Goal: Transaction & Acquisition: Book appointment/travel/reservation

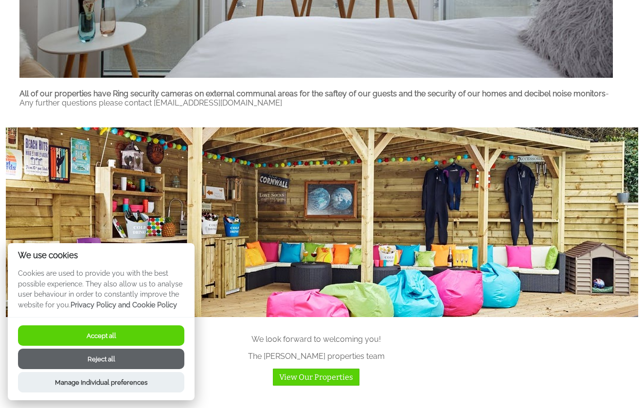
scroll to position [768, 0]
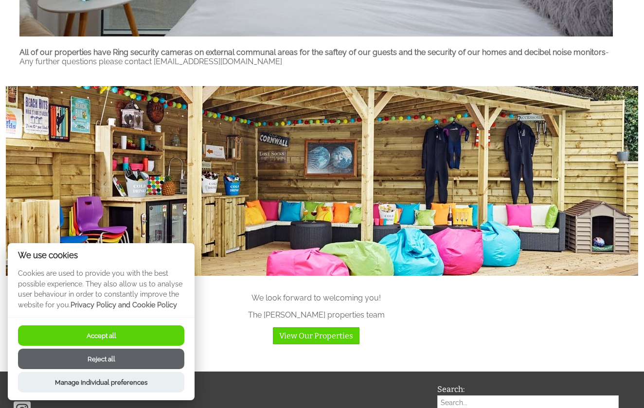
click at [151, 359] on button "Reject all" at bounding box center [101, 359] width 166 height 20
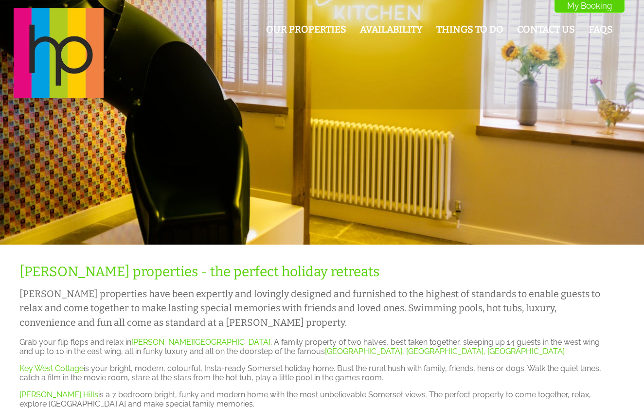
scroll to position [768, 0]
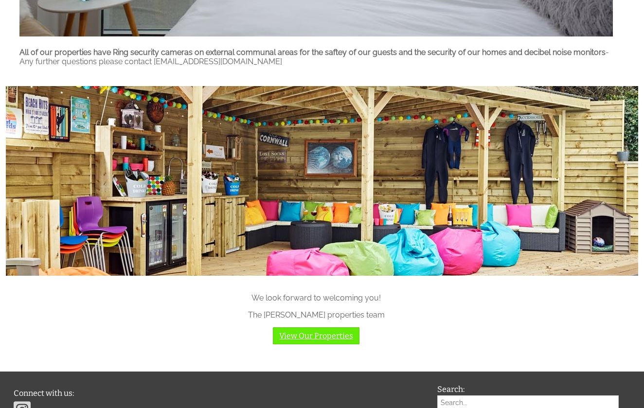
click at [315, 337] on link "View Our Properties" at bounding box center [316, 335] width 87 height 17
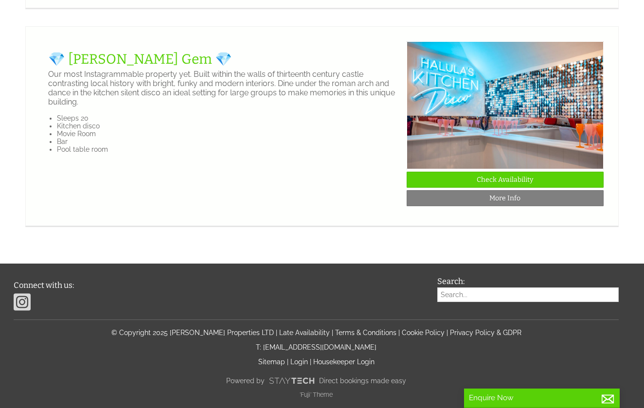
scroll to position [1663, 0]
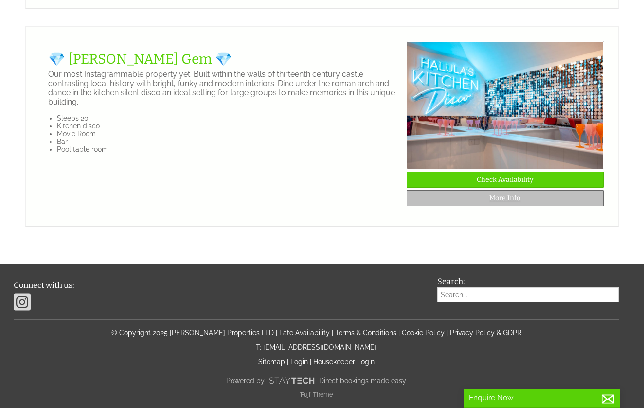
click at [494, 206] on link "More Info" at bounding box center [505, 198] width 197 height 16
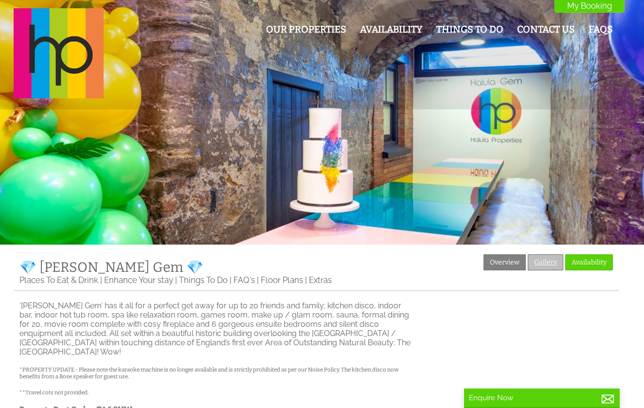
click at [543, 260] on link "Gallery" at bounding box center [546, 262] width 36 height 16
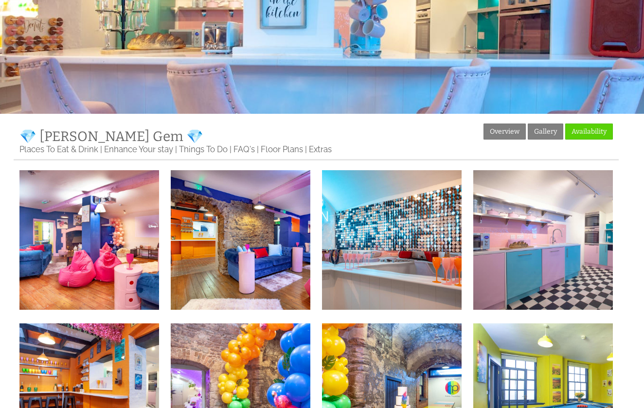
scroll to position [152, 0]
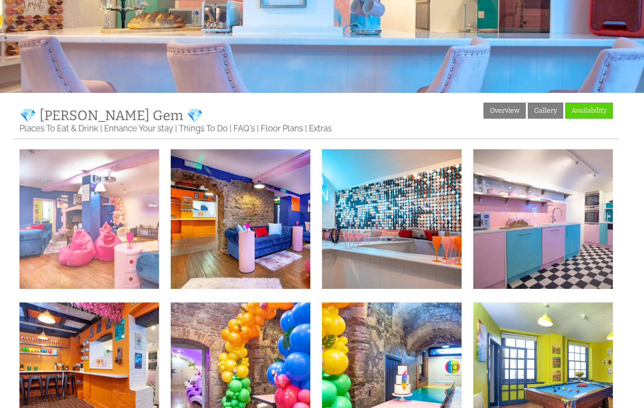
click at [120, 223] on img at bounding box center [89, 219] width 140 height 140
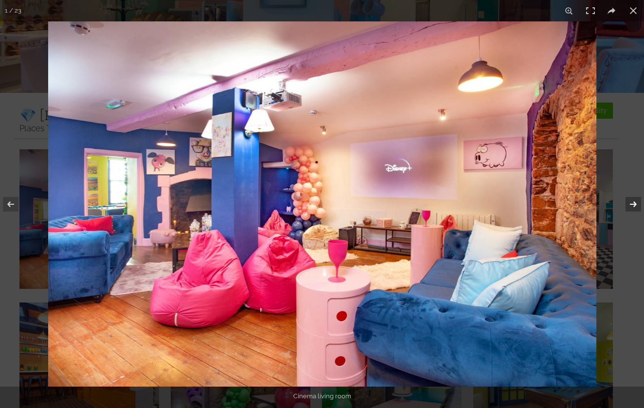
click at [632, 206] on button at bounding box center [627, 204] width 34 height 49
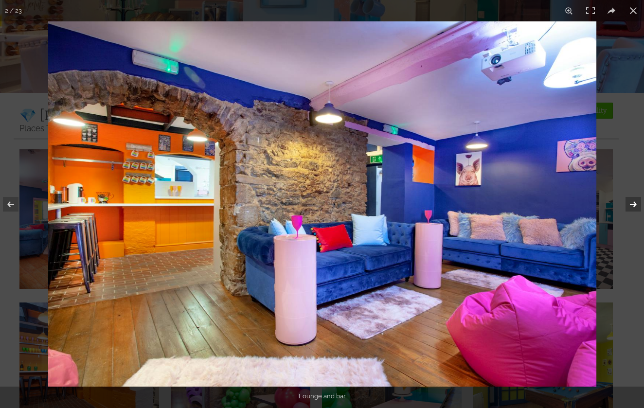
click at [632, 207] on button at bounding box center [627, 204] width 34 height 49
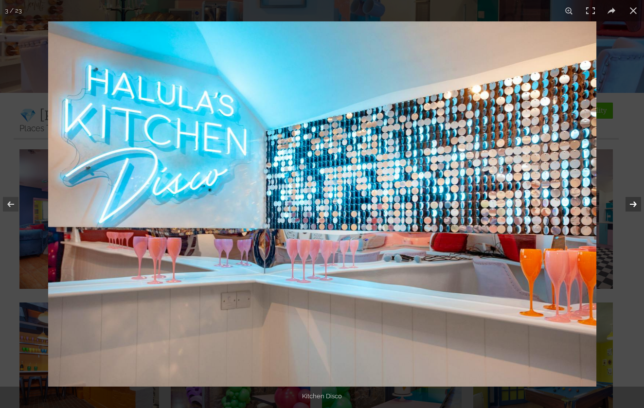
click at [632, 207] on button at bounding box center [627, 204] width 34 height 49
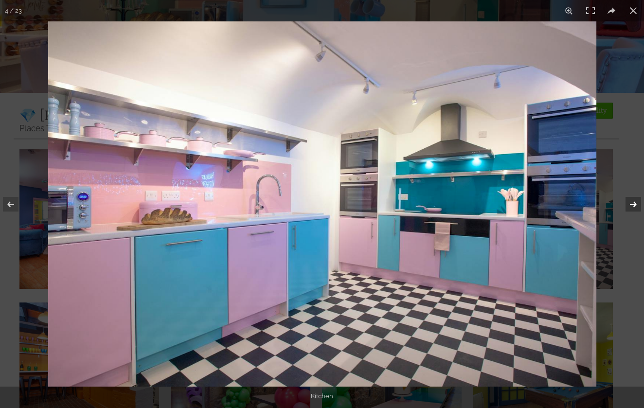
click at [632, 207] on button at bounding box center [627, 204] width 34 height 49
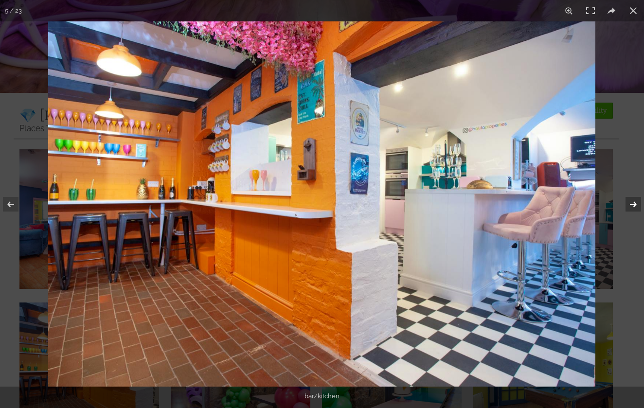
click at [632, 207] on button at bounding box center [627, 204] width 34 height 49
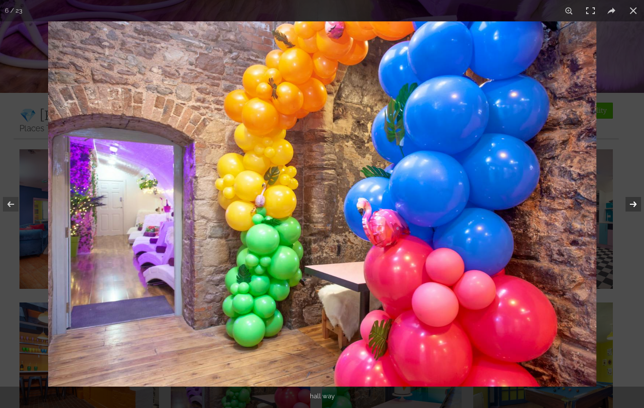
click at [632, 207] on button at bounding box center [627, 204] width 34 height 49
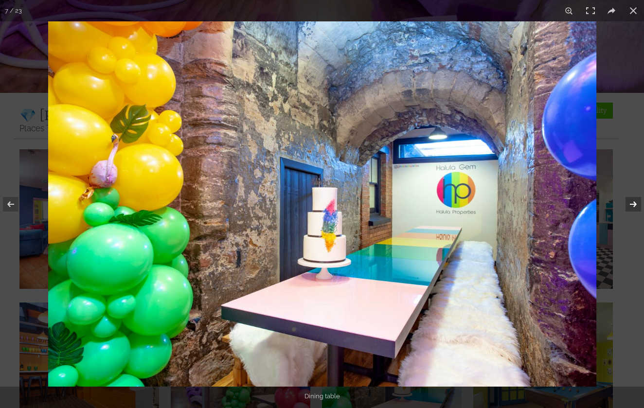
click at [632, 207] on button at bounding box center [627, 204] width 34 height 49
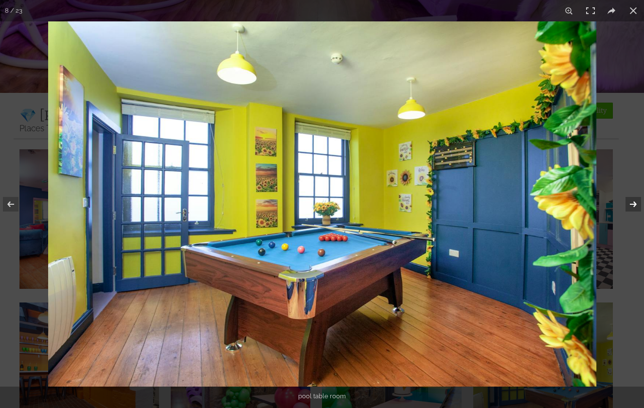
click at [632, 207] on button at bounding box center [627, 204] width 34 height 49
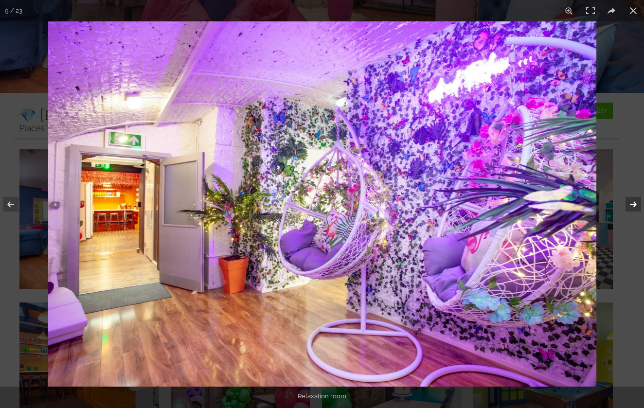
click at [632, 207] on button at bounding box center [627, 204] width 34 height 49
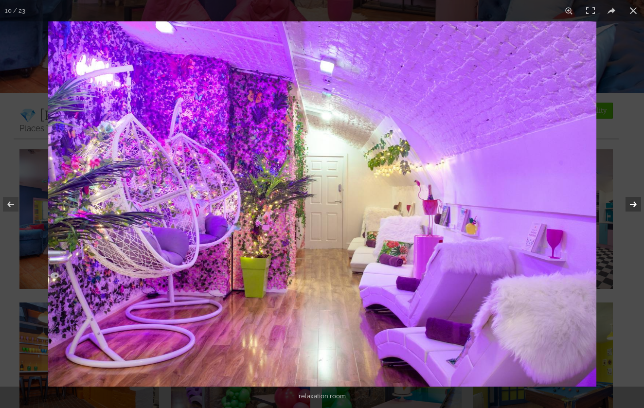
click at [632, 207] on button at bounding box center [627, 204] width 34 height 49
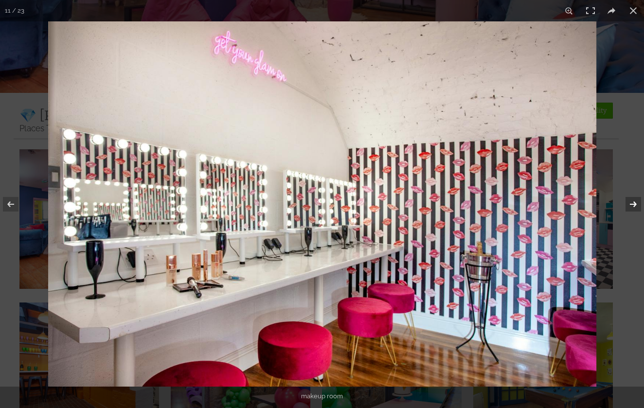
click at [632, 207] on button at bounding box center [627, 204] width 34 height 49
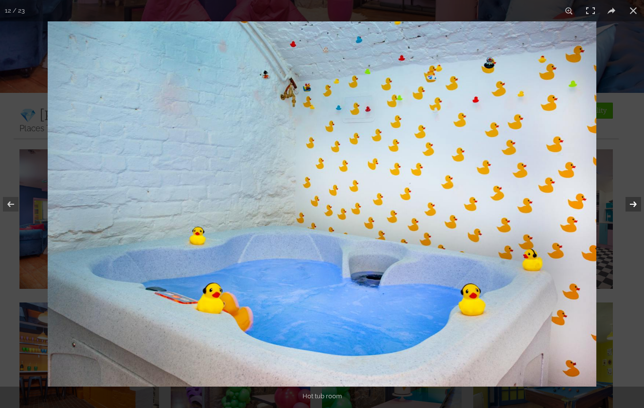
click at [632, 207] on button at bounding box center [627, 204] width 34 height 49
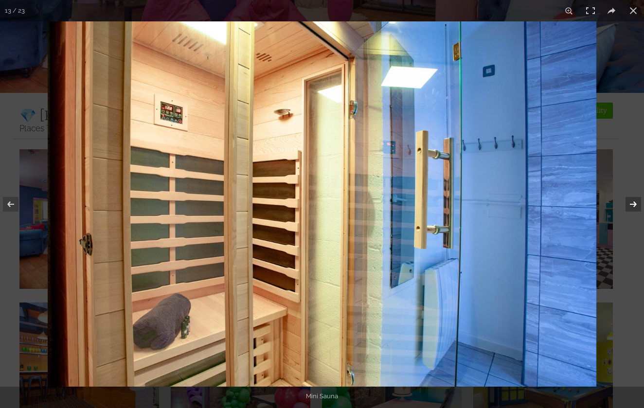
click at [632, 207] on button at bounding box center [627, 204] width 34 height 49
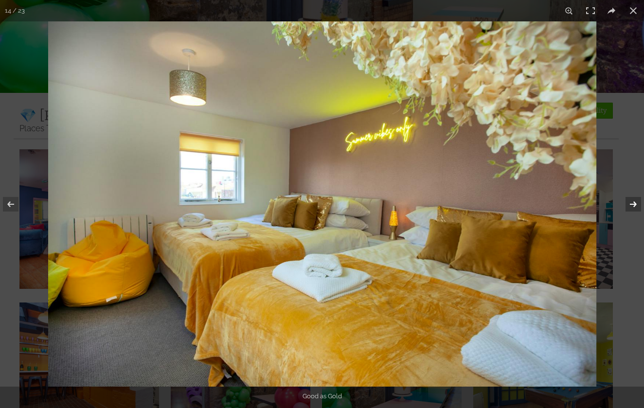
click at [632, 207] on button at bounding box center [627, 204] width 34 height 49
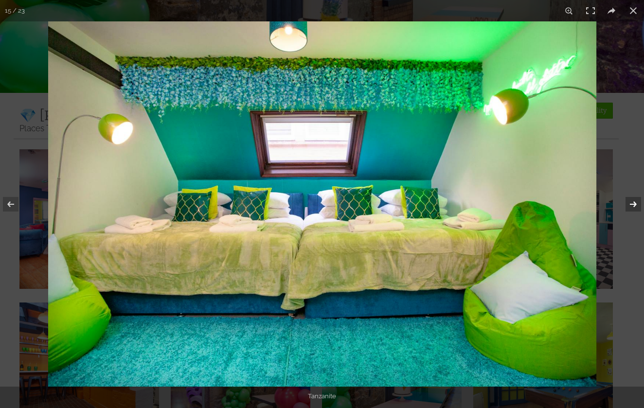
click at [632, 207] on button at bounding box center [627, 204] width 34 height 49
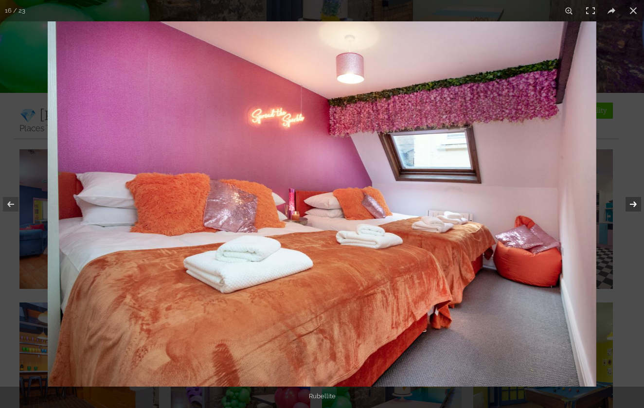
click at [632, 207] on button at bounding box center [627, 204] width 34 height 49
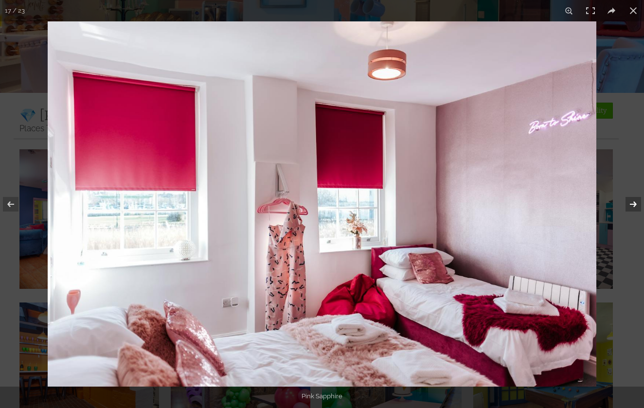
click at [632, 207] on button at bounding box center [627, 204] width 34 height 49
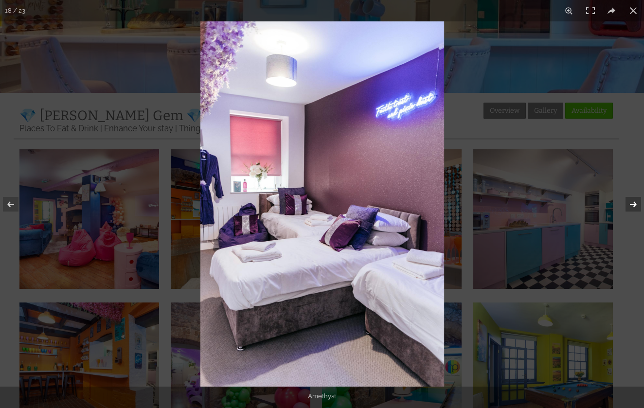
click at [632, 207] on button at bounding box center [627, 204] width 34 height 49
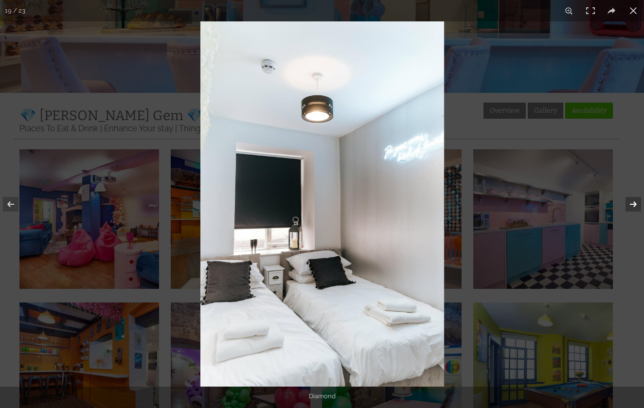
click at [632, 207] on button at bounding box center [627, 204] width 34 height 49
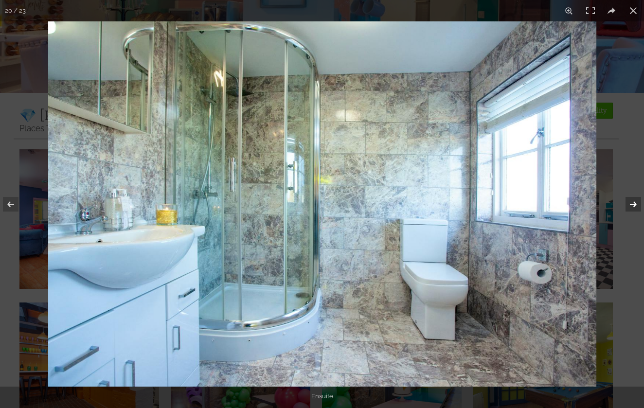
click at [632, 207] on button at bounding box center [627, 204] width 34 height 49
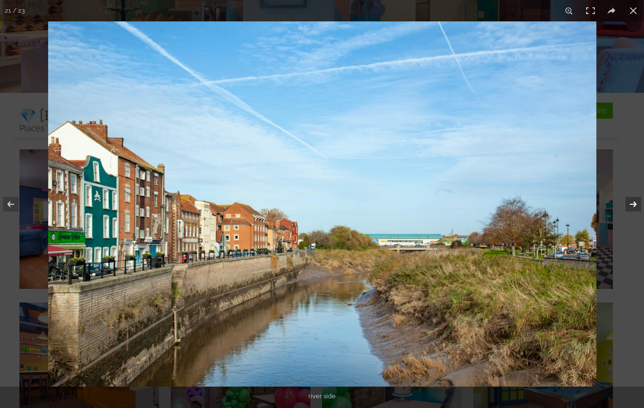
click at [632, 207] on button at bounding box center [627, 204] width 34 height 49
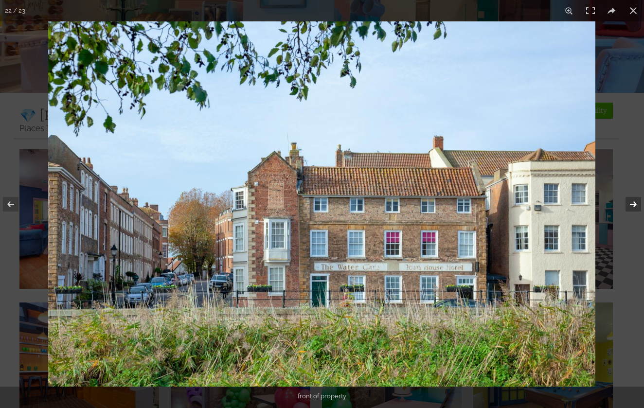
click at [632, 207] on button at bounding box center [627, 204] width 34 height 49
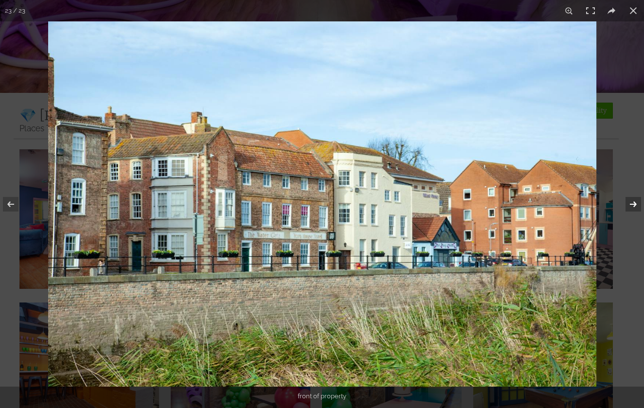
click at [632, 207] on button at bounding box center [627, 204] width 34 height 49
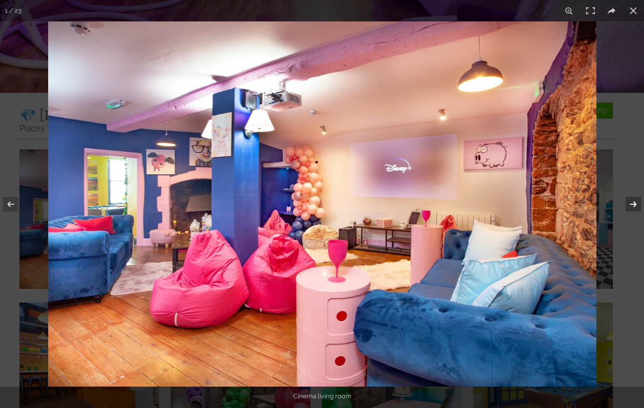
click at [632, 207] on button at bounding box center [627, 204] width 34 height 49
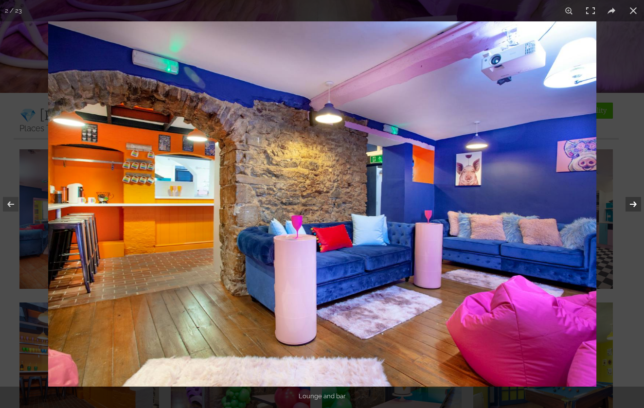
click at [632, 207] on button at bounding box center [627, 204] width 34 height 49
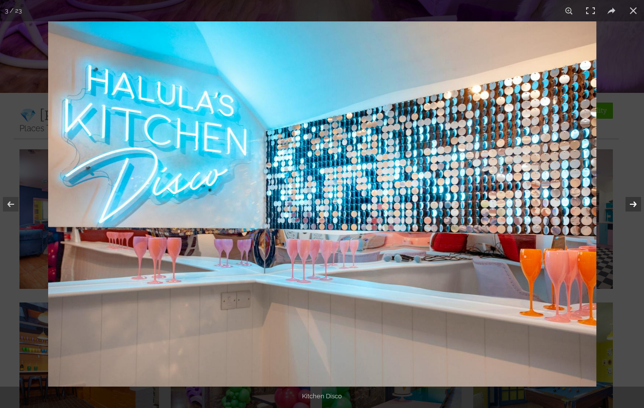
click at [632, 207] on button at bounding box center [627, 204] width 34 height 49
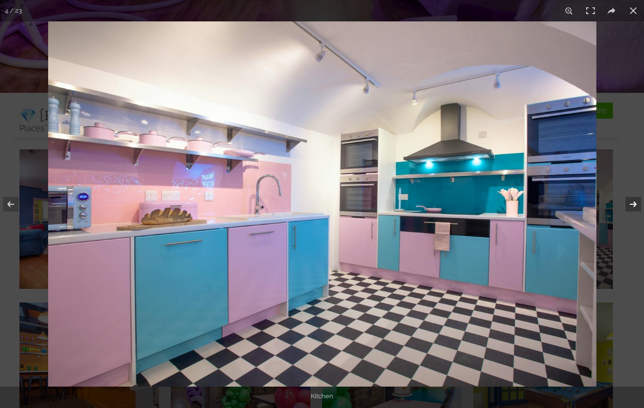
click at [632, 207] on button at bounding box center [627, 204] width 34 height 49
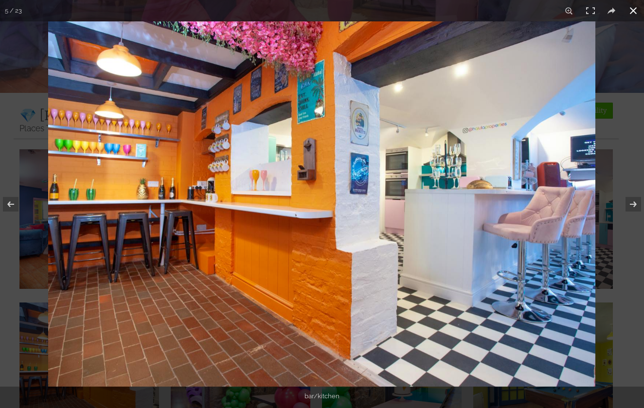
click at [632, 10] on button at bounding box center [633, 10] width 21 height 21
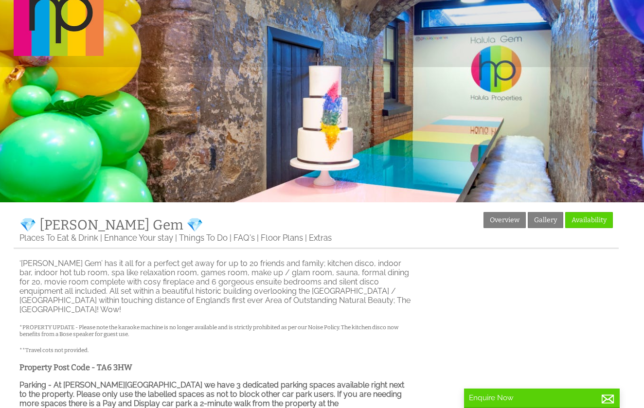
scroll to position [59, 0]
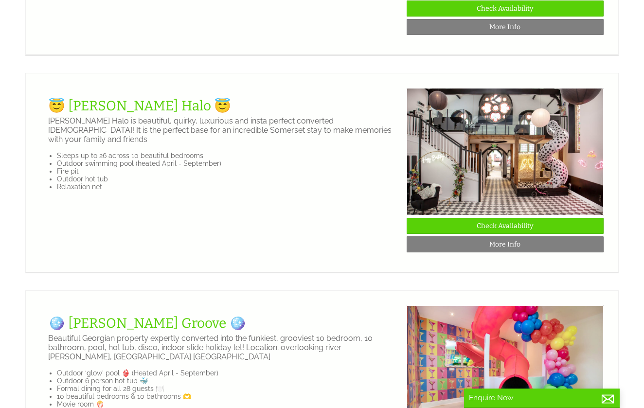
scroll to position [1146, 0]
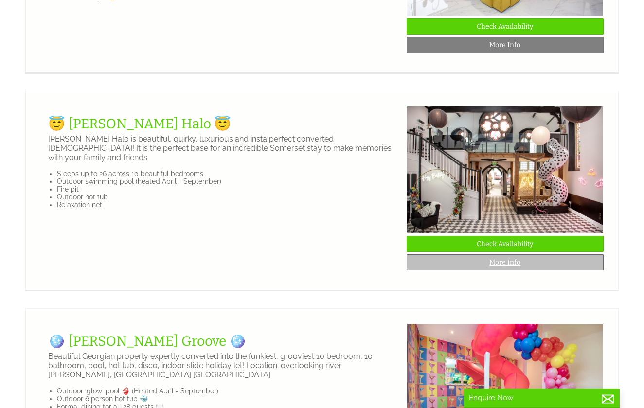
click at [504, 256] on link "More Info" at bounding box center [505, 262] width 197 height 16
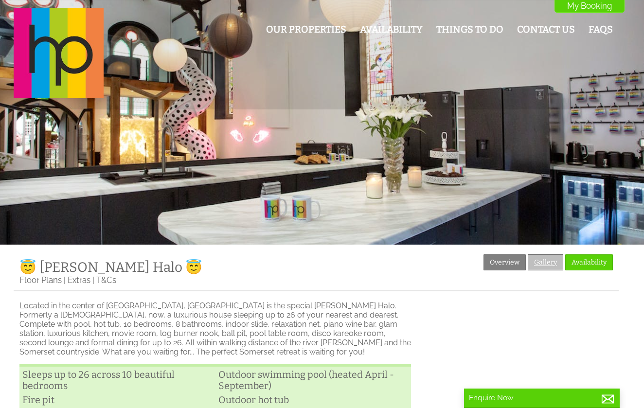
click at [546, 262] on link "Gallery" at bounding box center [546, 262] width 36 height 16
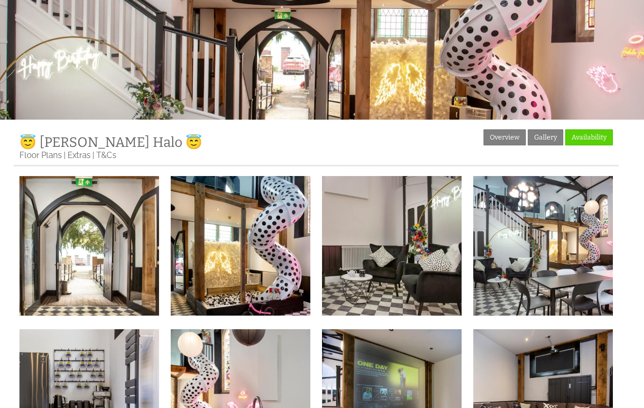
scroll to position [155, 0]
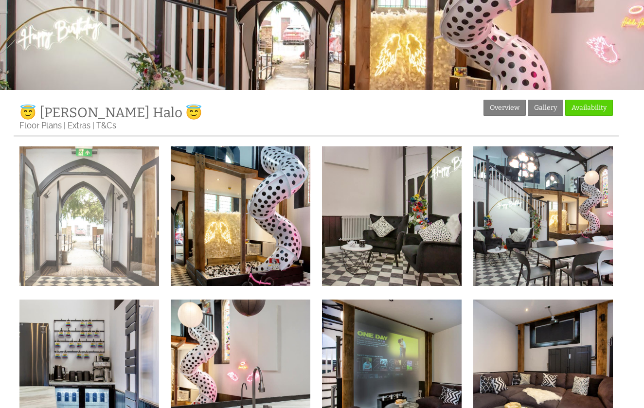
click at [107, 238] on img at bounding box center [89, 216] width 140 height 140
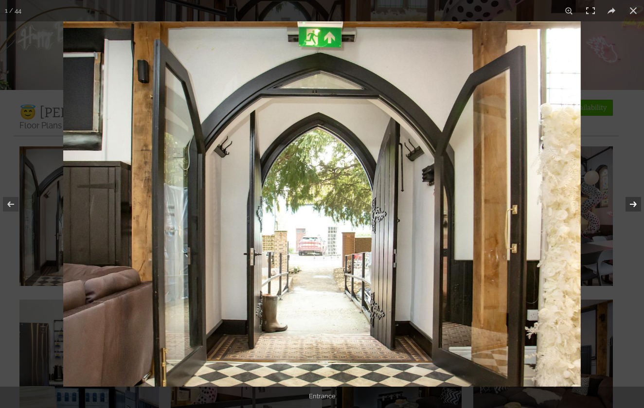
click at [634, 204] on button at bounding box center [627, 204] width 34 height 49
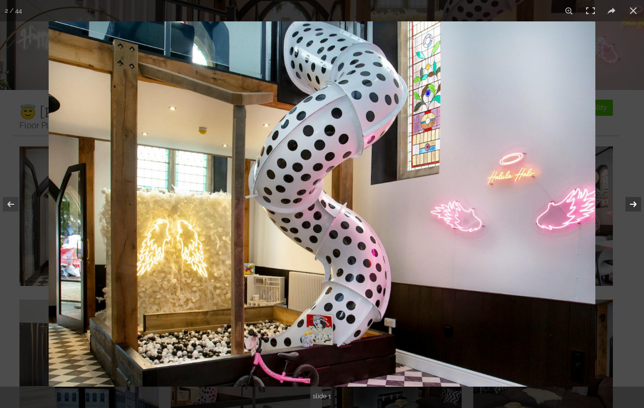
click at [633, 203] on button at bounding box center [627, 204] width 34 height 49
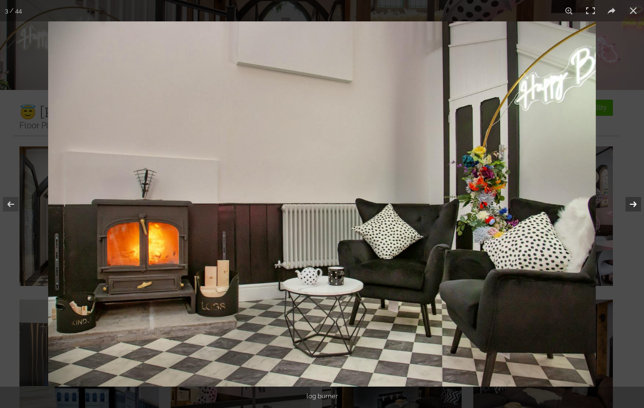
click at [633, 203] on button at bounding box center [627, 204] width 34 height 49
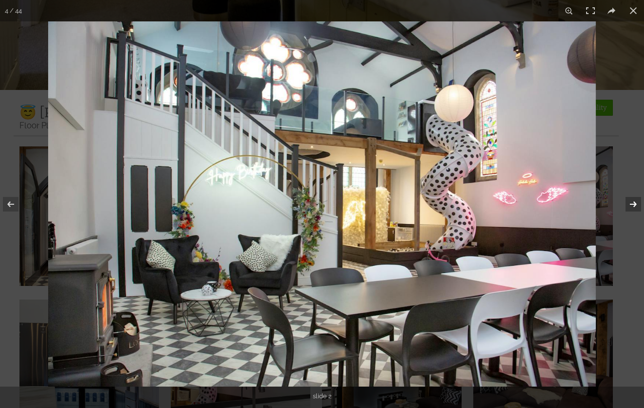
click at [633, 203] on button at bounding box center [627, 204] width 34 height 49
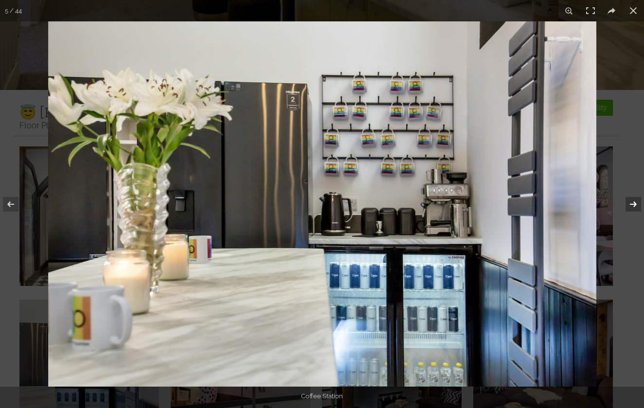
click at [633, 203] on button at bounding box center [627, 204] width 34 height 49
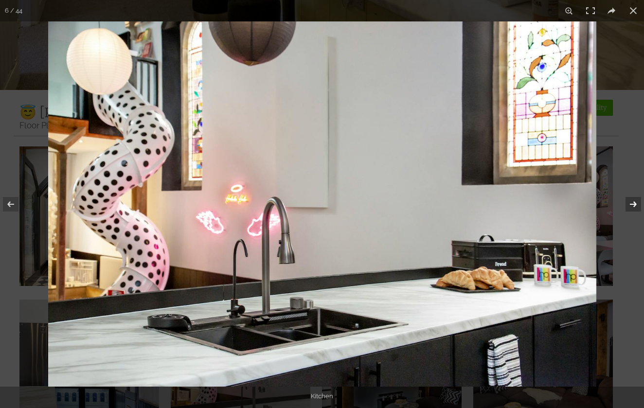
click at [633, 203] on button at bounding box center [627, 204] width 34 height 49
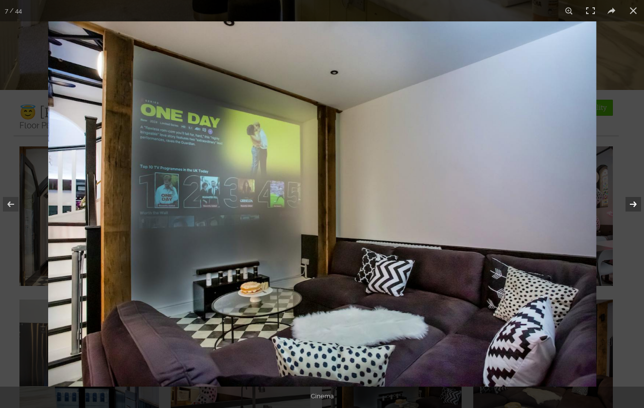
click at [633, 203] on button at bounding box center [627, 204] width 34 height 49
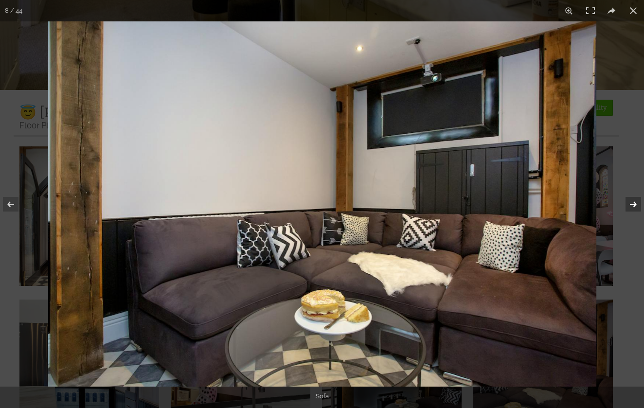
click at [633, 203] on button at bounding box center [627, 204] width 34 height 49
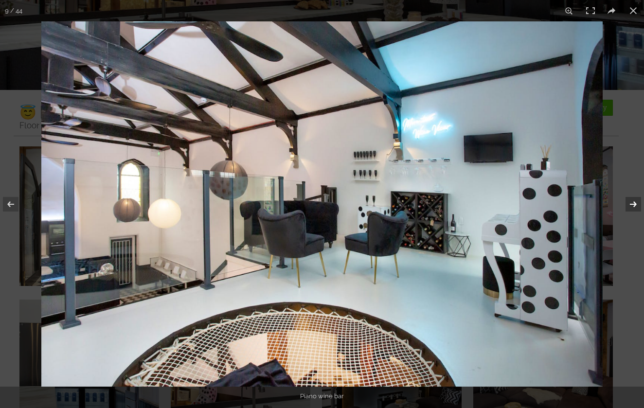
click at [633, 203] on button at bounding box center [627, 204] width 34 height 49
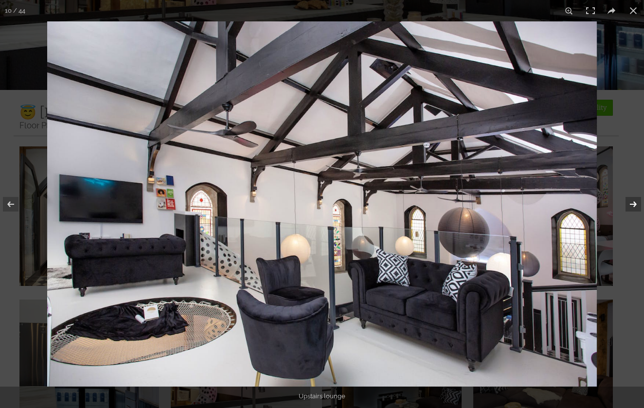
click at [633, 203] on button at bounding box center [627, 204] width 34 height 49
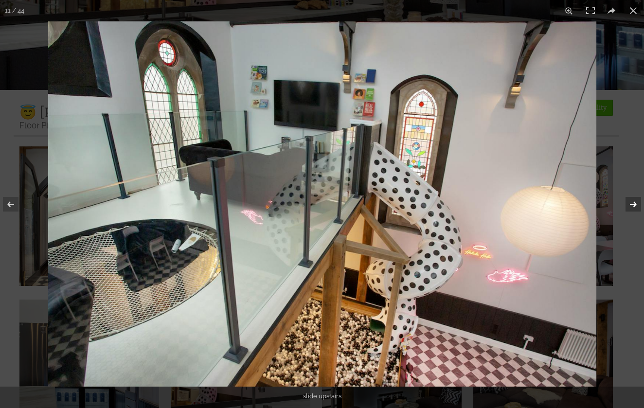
click at [633, 203] on button at bounding box center [627, 204] width 34 height 49
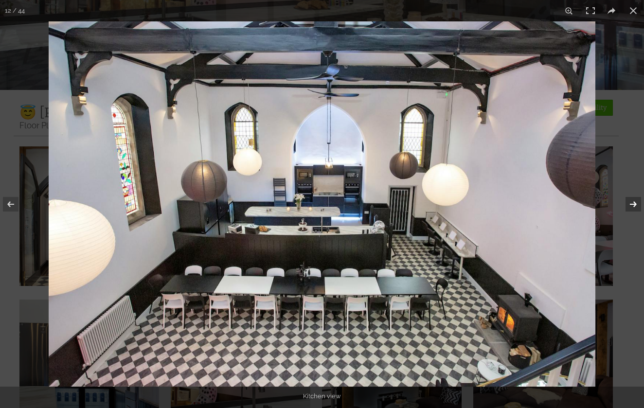
click at [633, 203] on button at bounding box center [627, 204] width 34 height 49
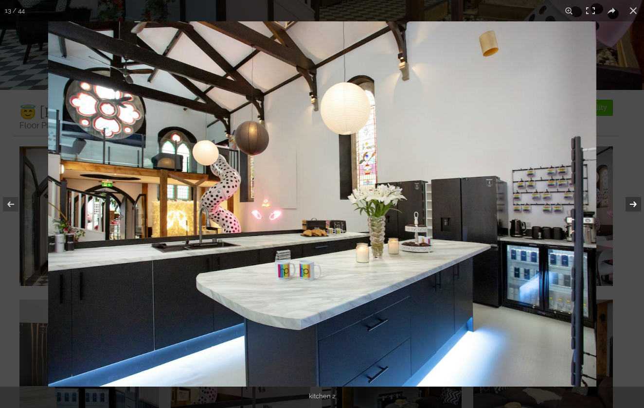
click at [633, 203] on button at bounding box center [627, 204] width 34 height 49
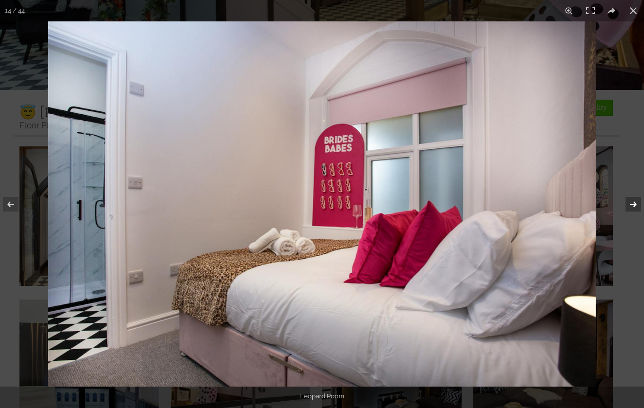
click at [633, 203] on button at bounding box center [627, 204] width 34 height 49
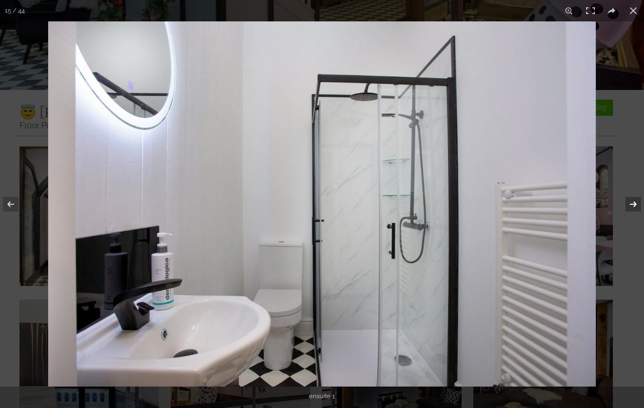
click at [633, 203] on button at bounding box center [627, 204] width 34 height 49
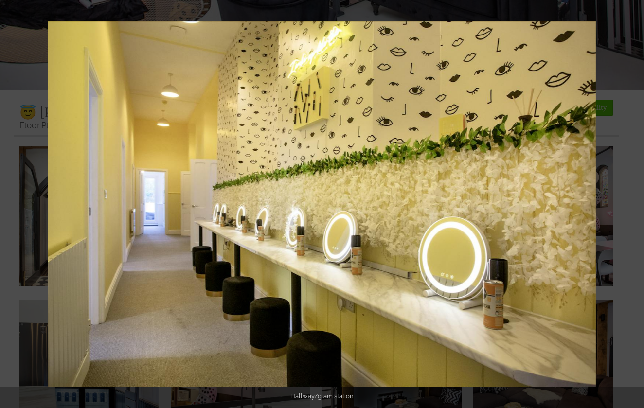
click at [633, 203] on button at bounding box center [627, 204] width 34 height 49
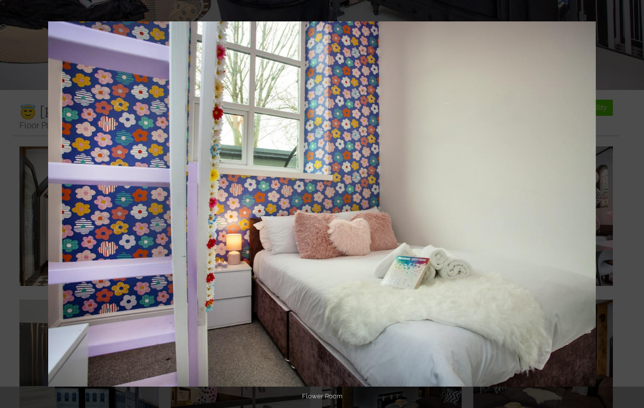
click at [633, 203] on button at bounding box center [627, 204] width 34 height 49
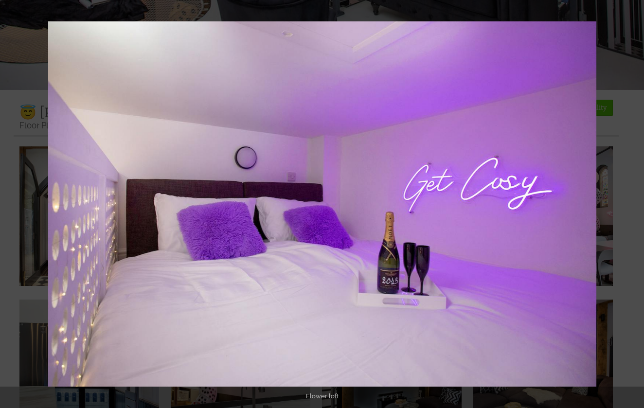
click at [633, 203] on button at bounding box center [627, 204] width 34 height 49
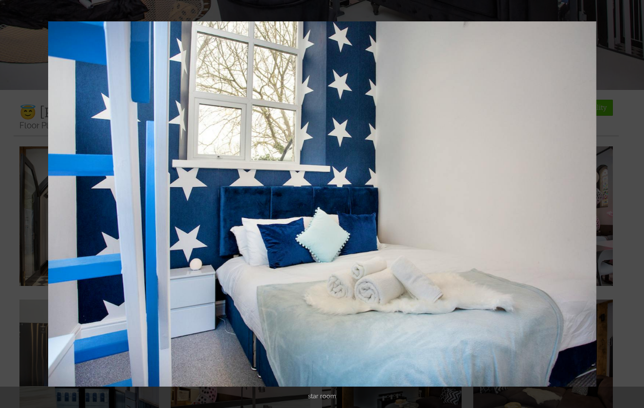
click at [633, 203] on button at bounding box center [627, 204] width 34 height 49
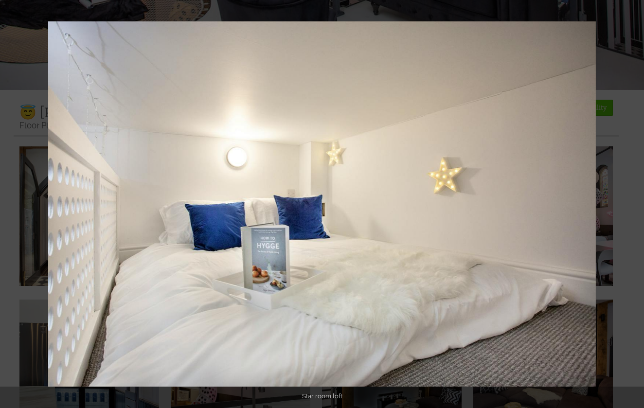
click at [633, 203] on button at bounding box center [627, 204] width 34 height 49
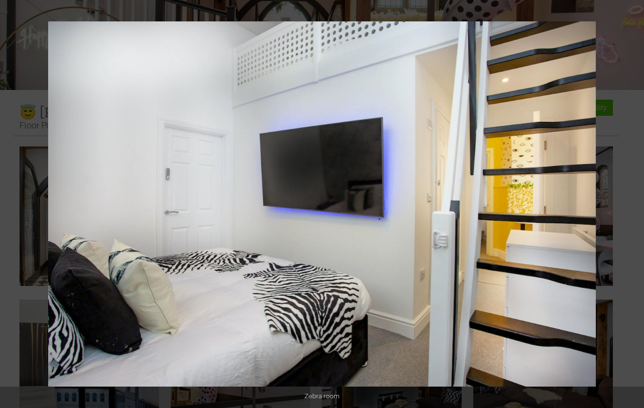
click at [633, 203] on button at bounding box center [627, 204] width 34 height 49
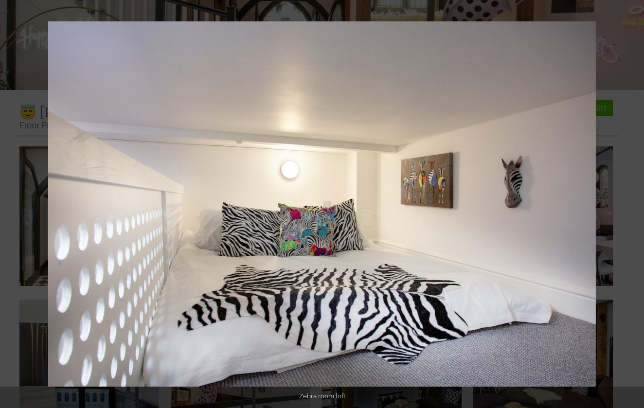
click at [633, 203] on button at bounding box center [627, 204] width 34 height 49
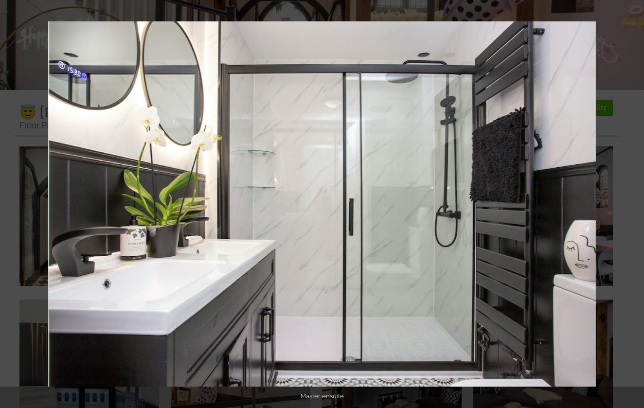
click at [633, 203] on button at bounding box center [627, 204] width 34 height 49
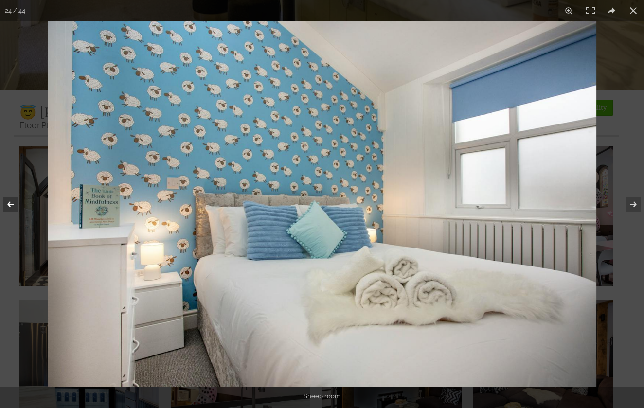
click at [14, 206] on button at bounding box center [17, 204] width 34 height 49
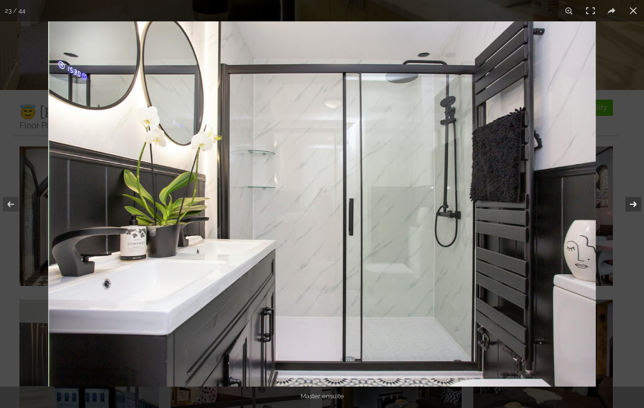
click at [636, 211] on button at bounding box center [627, 204] width 34 height 49
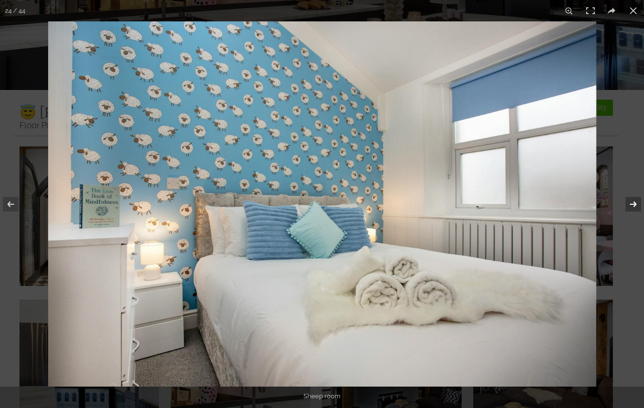
click at [636, 211] on button at bounding box center [627, 204] width 34 height 49
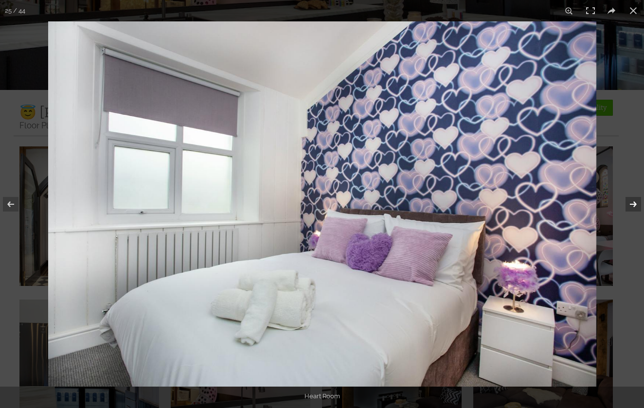
click at [636, 211] on button at bounding box center [627, 204] width 34 height 49
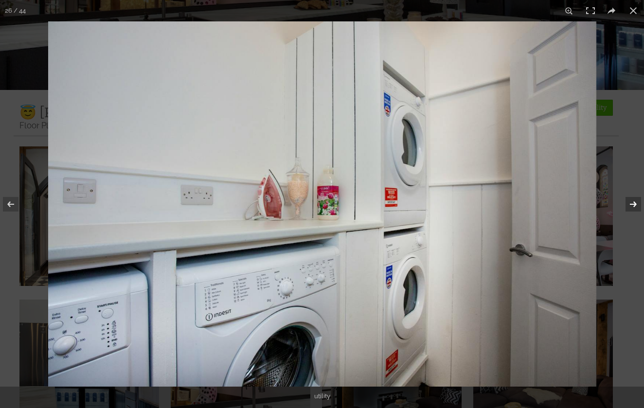
click at [636, 211] on button at bounding box center [627, 204] width 34 height 49
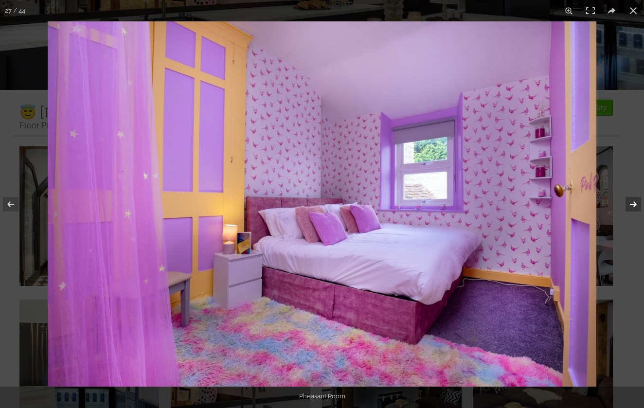
click at [636, 211] on button at bounding box center [627, 204] width 34 height 49
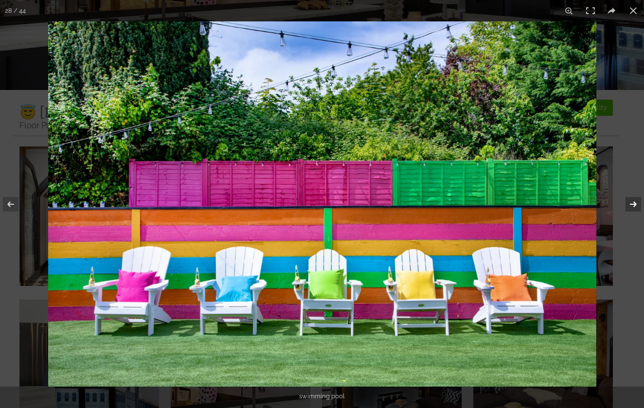
click at [636, 211] on button at bounding box center [627, 204] width 34 height 49
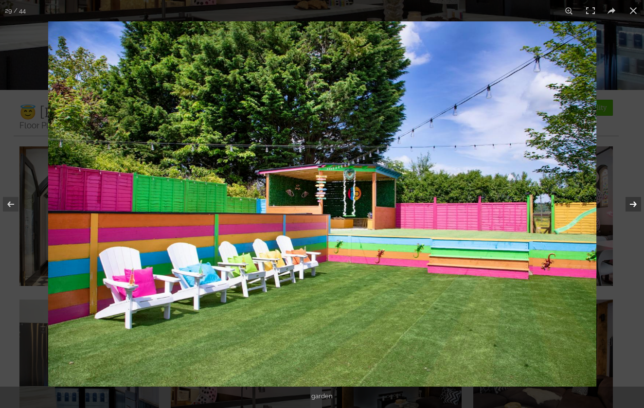
click at [636, 211] on button at bounding box center [627, 204] width 34 height 49
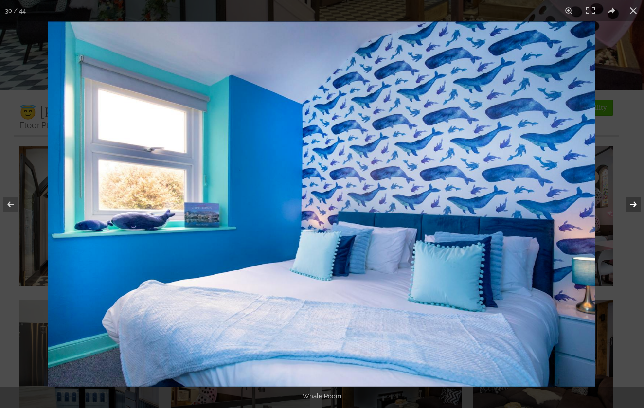
click at [634, 208] on button at bounding box center [627, 204] width 34 height 49
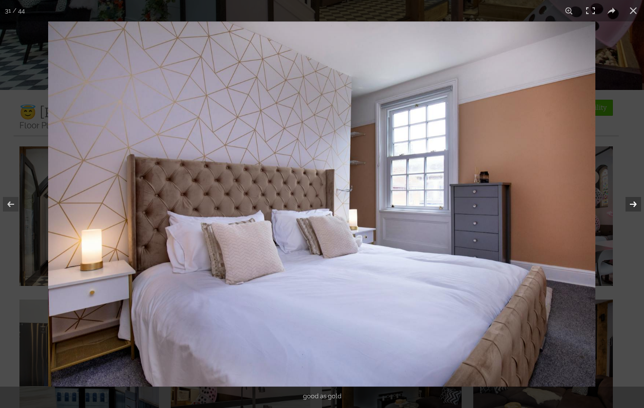
click at [634, 208] on button at bounding box center [627, 204] width 34 height 49
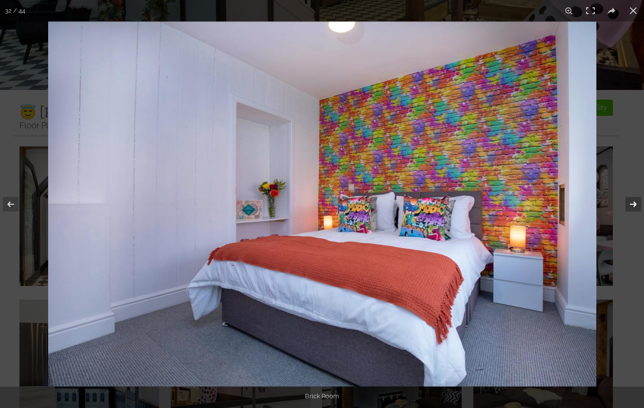
click at [634, 208] on button at bounding box center [627, 204] width 34 height 49
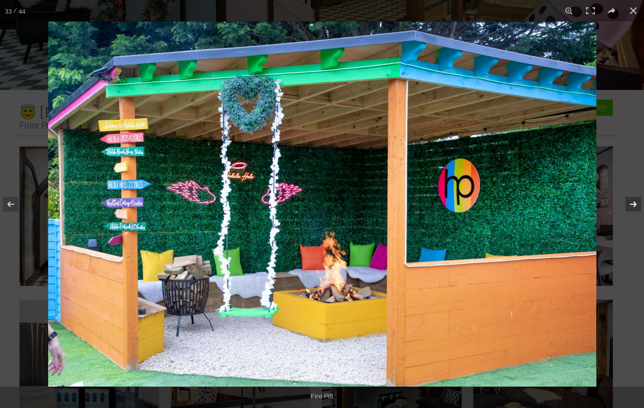
click at [634, 208] on button at bounding box center [627, 204] width 34 height 49
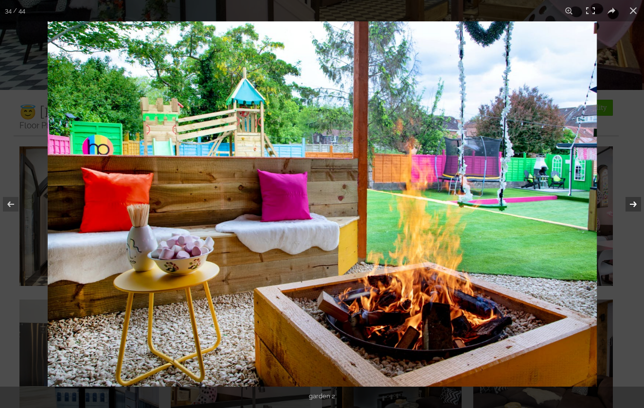
click at [634, 208] on button at bounding box center [627, 204] width 34 height 49
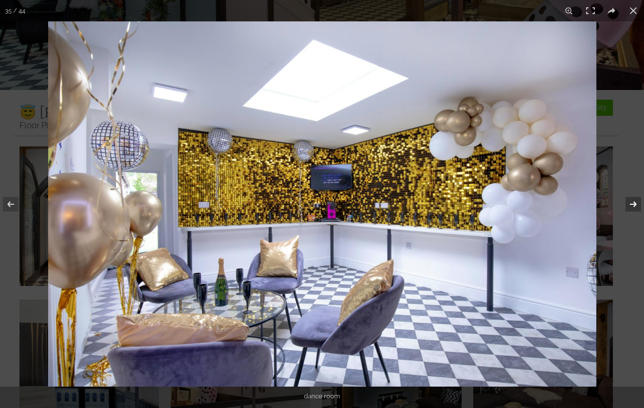
click at [634, 208] on button at bounding box center [627, 204] width 34 height 49
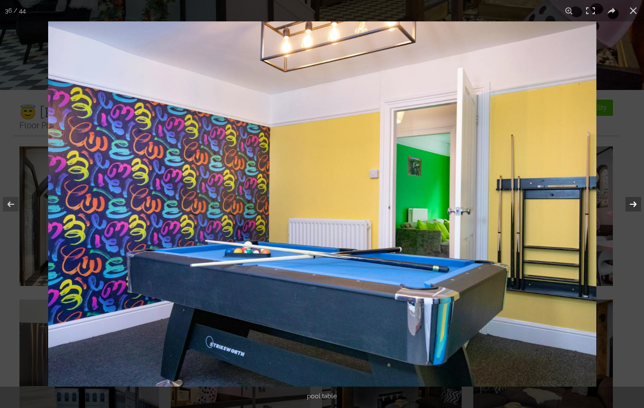
click at [634, 208] on button at bounding box center [627, 204] width 34 height 49
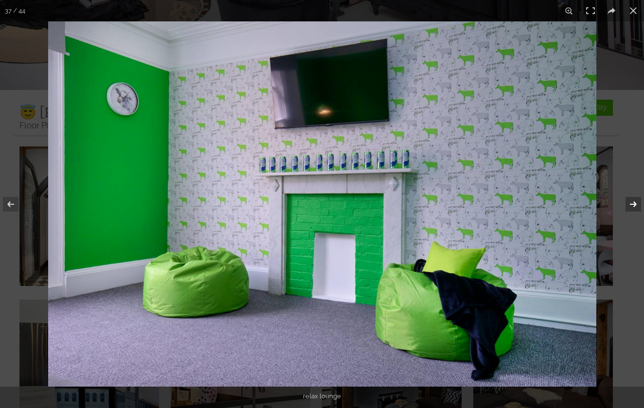
click at [634, 208] on button at bounding box center [627, 204] width 34 height 49
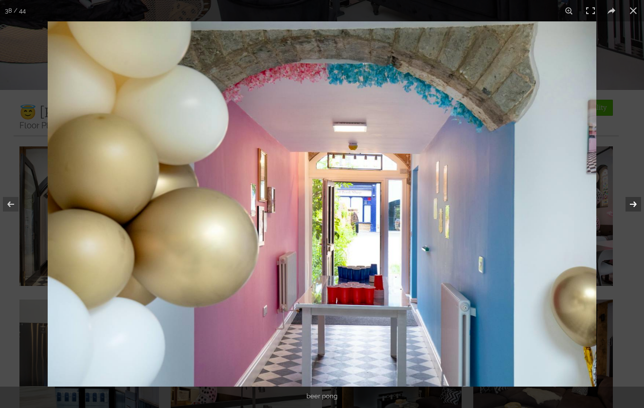
click at [634, 208] on button at bounding box center [627, 204] width 34 height 49
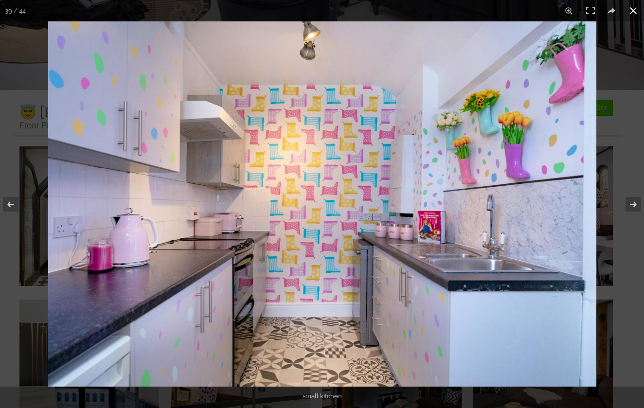
click at [631, 9] on button at bounding box center [633, 10] width 21 height 21
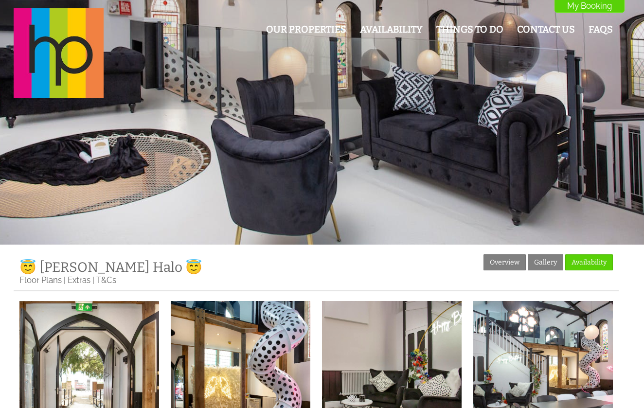
scroll to position [0, 0]
click at [364, 32] on link "Availability" at bounding box center [391, 29] width 63 height 11
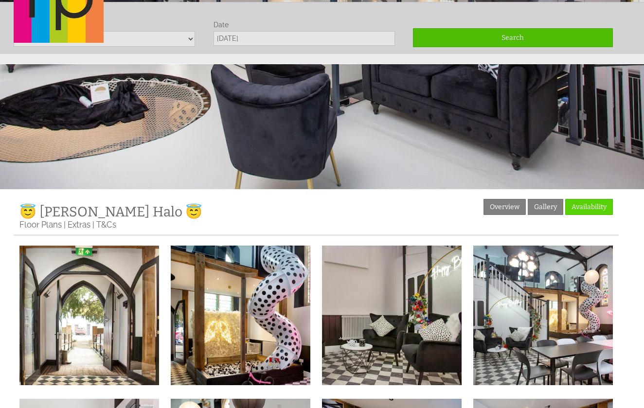
scroll to position [57, 0]
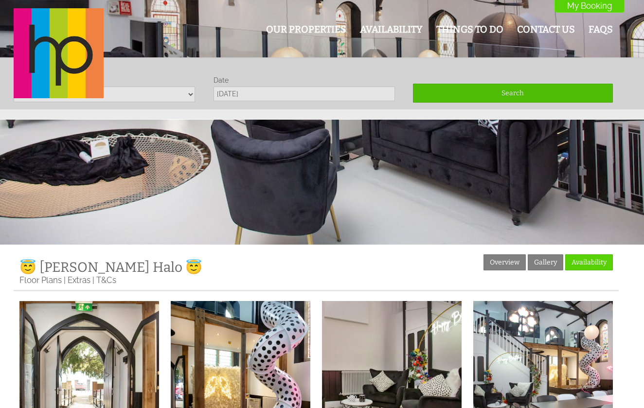
scroll to position [0, 0]
click at [192, 96] on div "Our Properties Availability Things To Do Contact Us FAQs My Booking My Booking" at bounding box center [316, 53] width 617 height 91
click at [289, 94] on div "Our Properties Availability Things To Do Contact Us FAQs My Booking My Booking" at bounding box center [316, 53] width 617 height 91
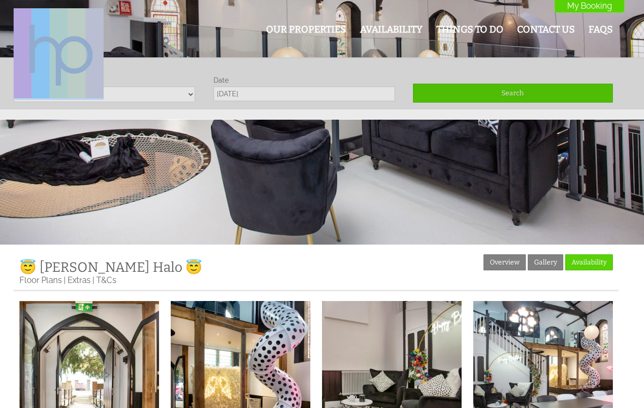
click at [289, 94] on div "Our Properties Availability Things To Do Contact Us FAQs My Booking My Booking" at bounding box center [316, 53] width 617 height 91
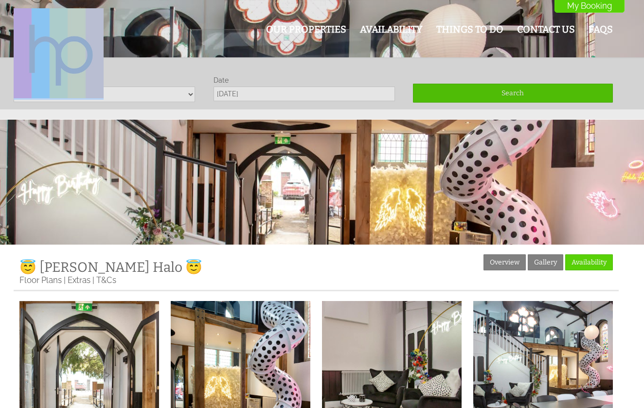
click at [243, 97] on div "Our Properties Availability Things To Do Contact Us FAQs My Booking My Booking" at bounding box center [316, 53] width 617 height 91
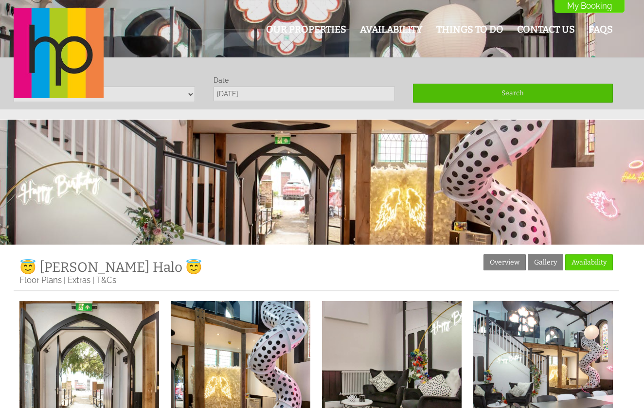
click at [242, 94] on div "Our Properties Availability Things To Do Contact Us FAQs My Booking My Booking" at bounding box center [316, 53] width 617 height 91
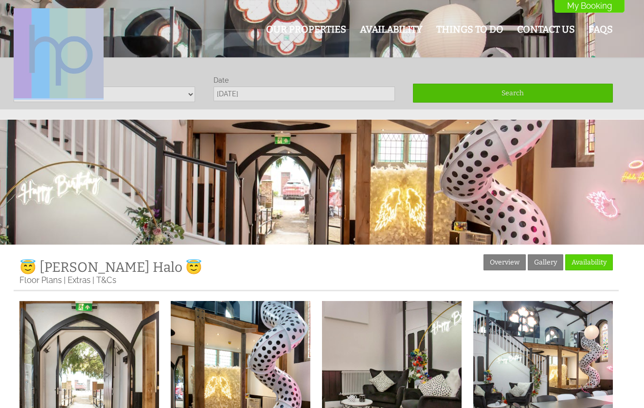
click at [242, 94] on div "Our Properties Availability Things To Do Contact Us FAQs My Booking My Booking" at bounding box center [316, 53] width 617 height 91
click at [190, 90] on div "Our Properties Availability Things To Do Contact Us FAQs My Booking My Booking" at bounding box center [316, 53] width 617 height 91
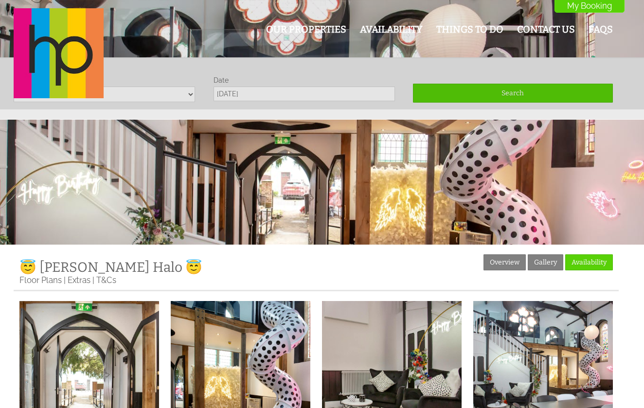
click at [190, 90] on div "Our Properties Availability Things To Do Contact Us FAQs My Booking My Booking" at bounding box center [316, 53] width 617 height 91
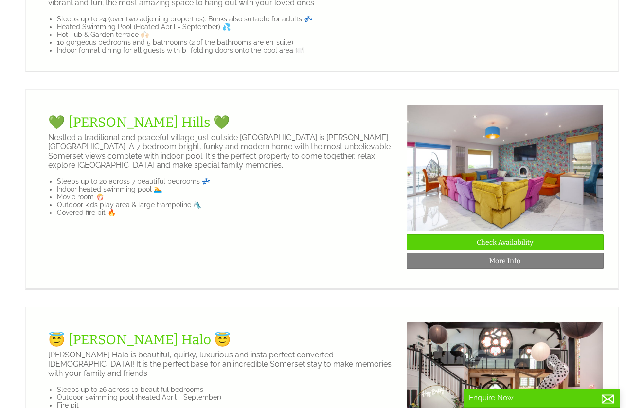
scroll to position [927, 0]
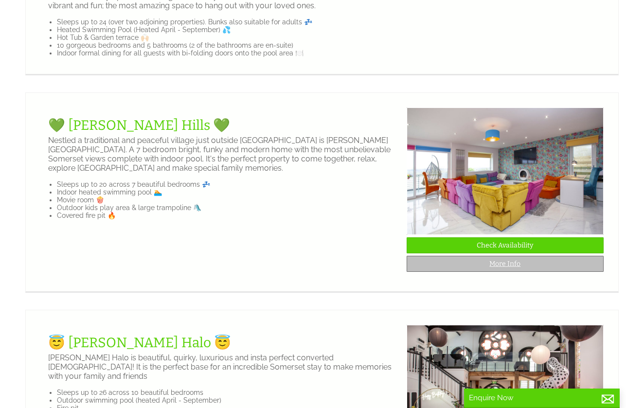
click at [497, 272] on link "More Info" at bounding box center [505, 264] width 197 height 16
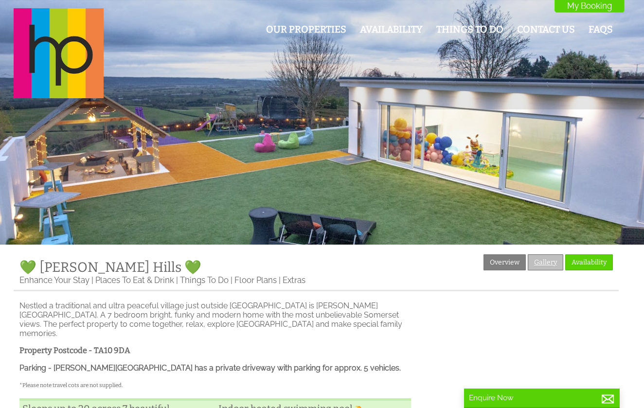
click at [547, 265] on link "Gallery" at bounding box center [546, 262] width 36 height 16
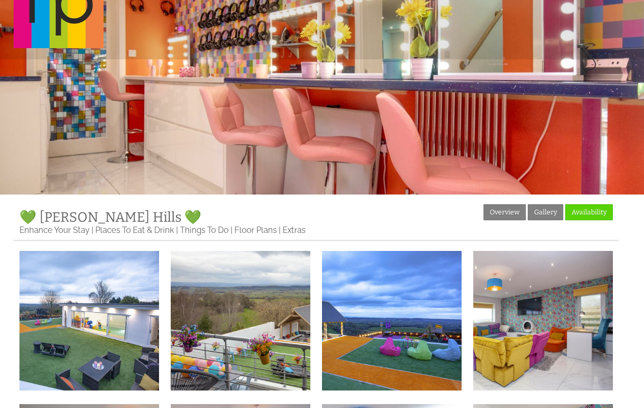
scroll to position [76, 0]
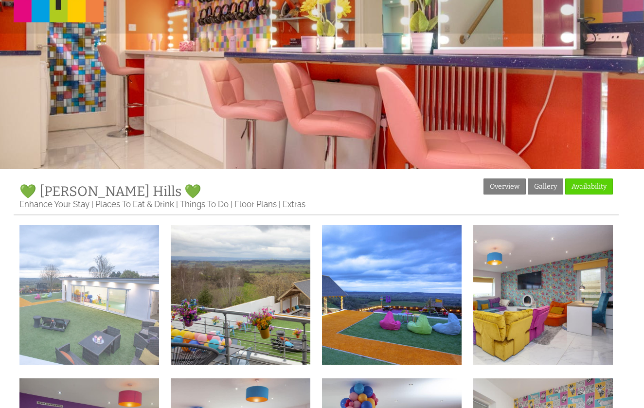
click at [70, 306] on img at bounding box center [89, 295] width 140 height 140
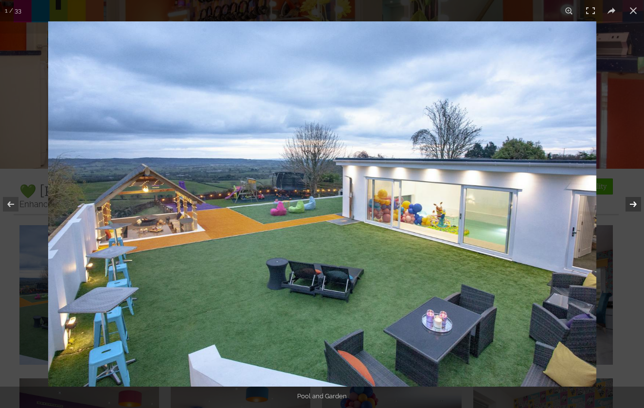
click at [634, 205] on button at bounding box center [627, 204] width 34 height 49
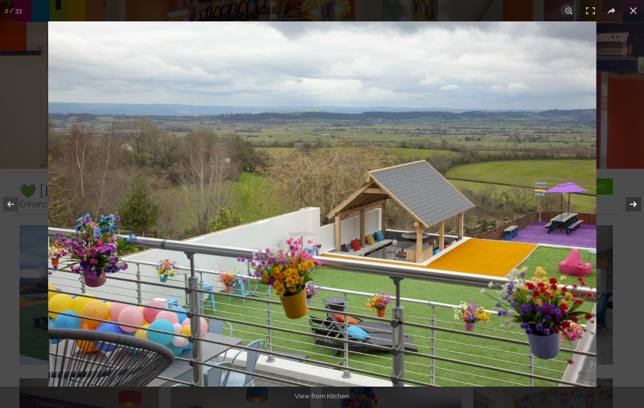
click at [634, 205] on button at bounding box center [627, 204] width 34 height 49
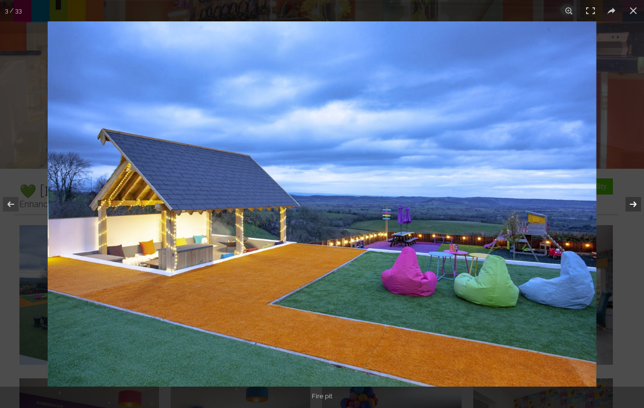
click at [634, 205] on button at bounding box center [627, 204] width 34 height 49
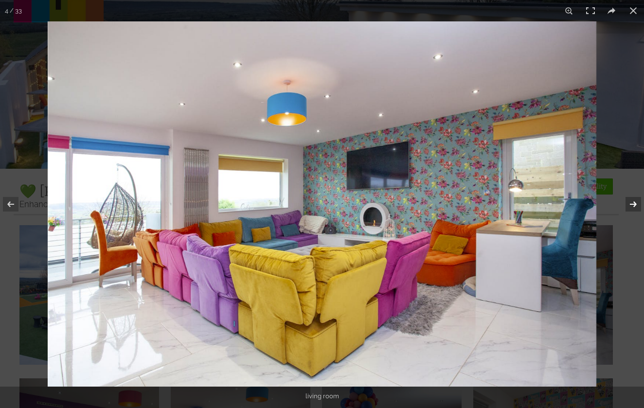
click at [632, 207] on button at bounding box center [627, 204] width 34 height 49
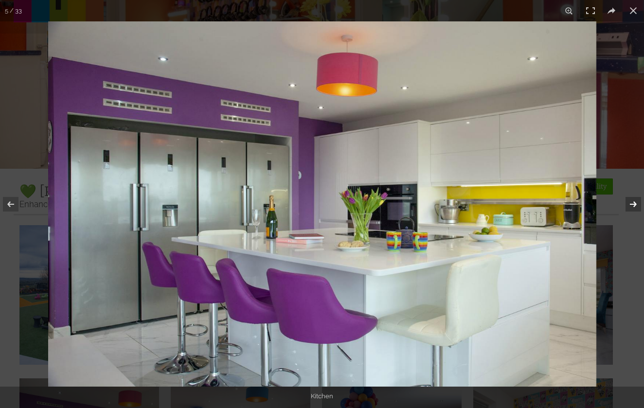
click at [632, 207] on button at bounding box center [627, 204] width 34 height 49
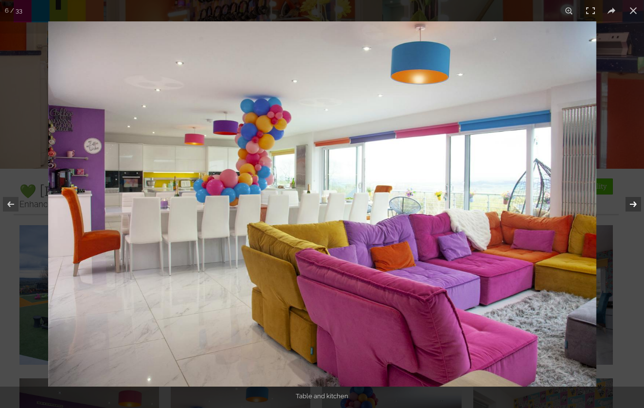
click at [632, 207] on button at bounding box center [627, 204] width 34 height 49
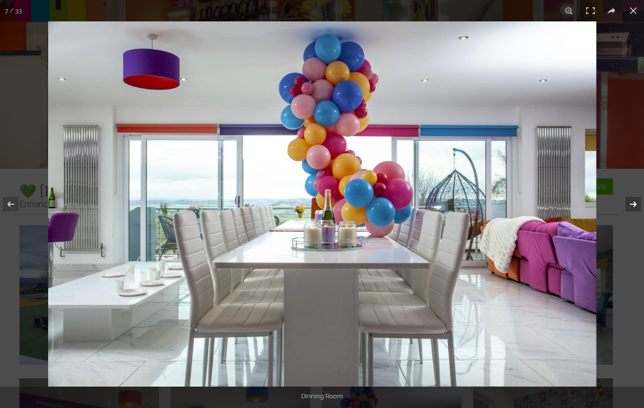
click at [632, 207] on button at bounding box center [627, 204] width 34 height 49
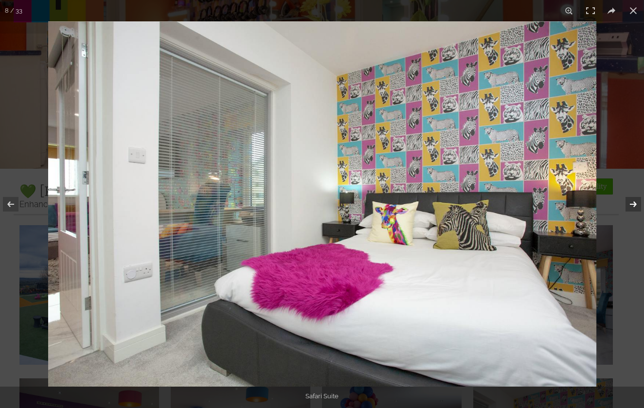
click at [632, 207] on button at bounding box center [627, 204] width 34 height 49
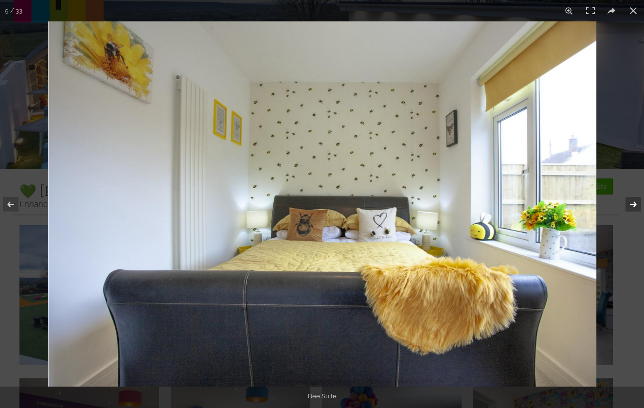
click at [632, 207] on button at bounding box center [627, 204] width 34 height 49
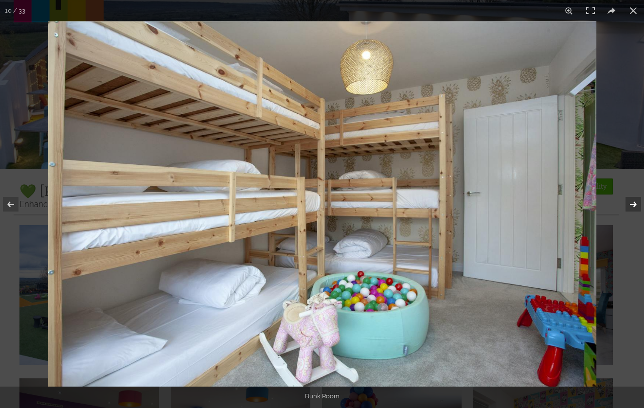
click at [632, 207] on button at bounding box center [627, 204] width 34 height 49
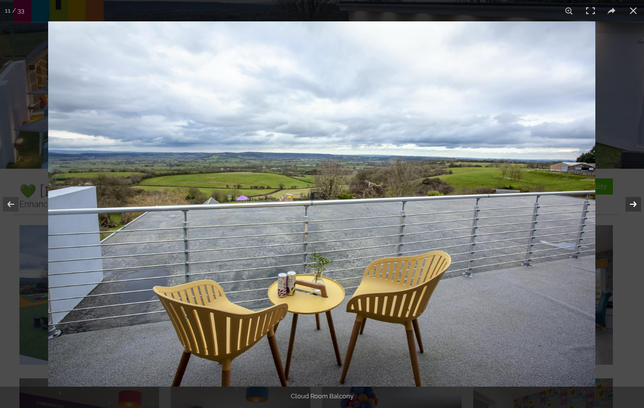
click at [632, 207] on button at bounding box center [627, 204] width 34 height 49
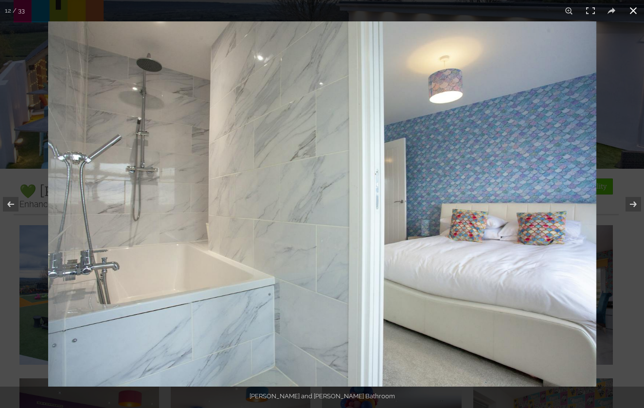
click at [633, 12] on button at bounding box center [633, 10] width 21 height 21
